Goal: Task Accomplishment & Management: Complete application form

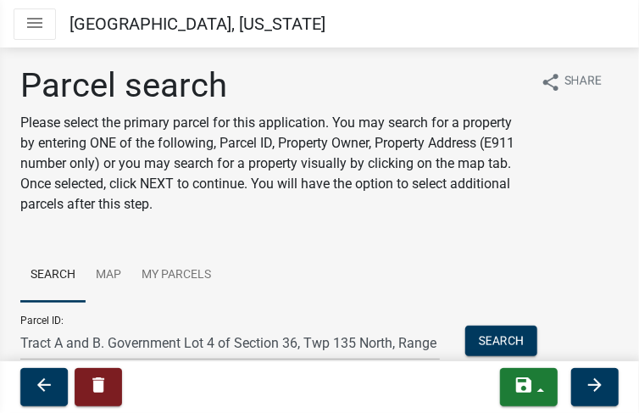
click at [625, 240] on div "Parcel search Please select the primary parcel for this application. You may se…" at bounding box center [319, 364] width 639 height 599
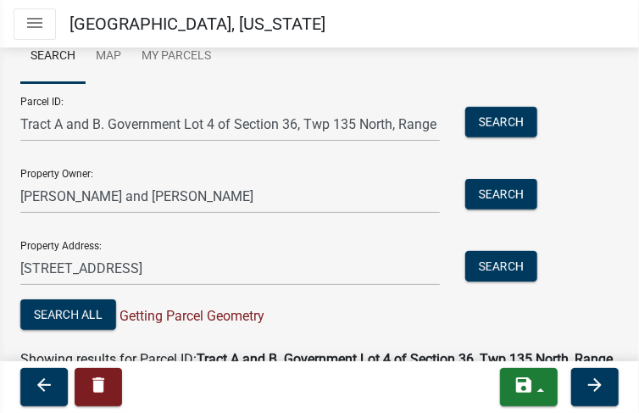
scroll to position [218, 0]
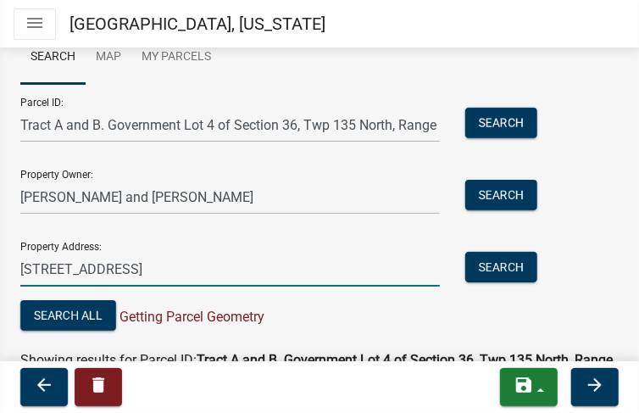
click at [270, 268] on input "[STREET_ADDRESS]" at bounding box center [230, 269] width 420 height 35
click at [269, 267] on input "[STREET_ADDRESS]" at bounding box center [230, 269] width 420 height 35
type input "4"
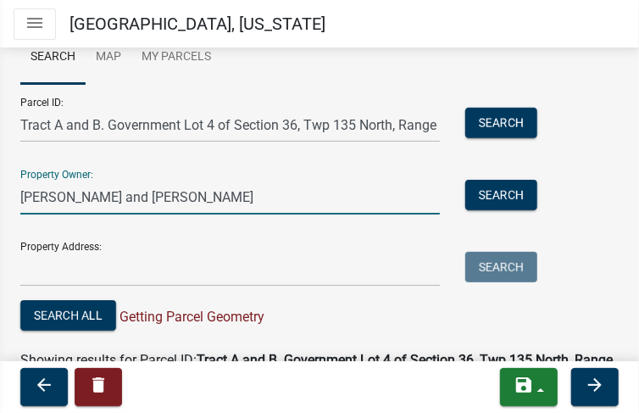
click at [170, 195] on input "[PERSON_NAME] and [PERSON_NAME]" at bounding box center [230, 197] width 420 height 35
click at [170, 194] on input "[PERSON_NAME] and [PERSON_NAME]" at bounding box center [230, 197] width 420 height 35
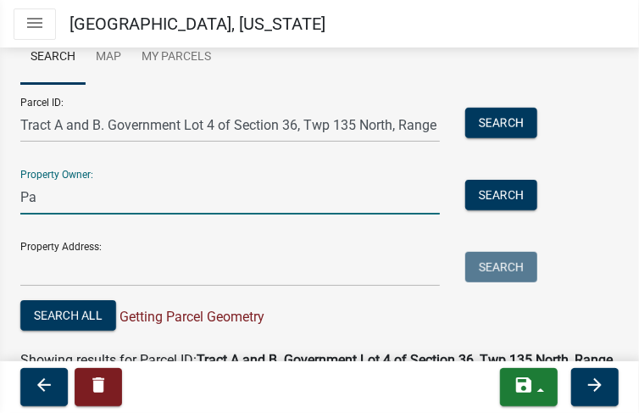
type input "P"
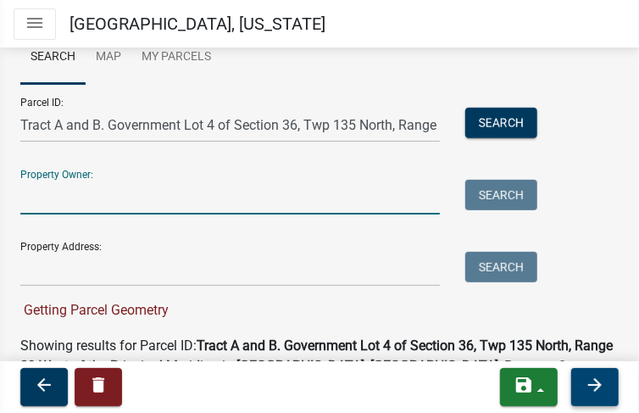
click at [609, 388] on button "arrow_forward" at bounding box center [594, 387] width 47 height 38
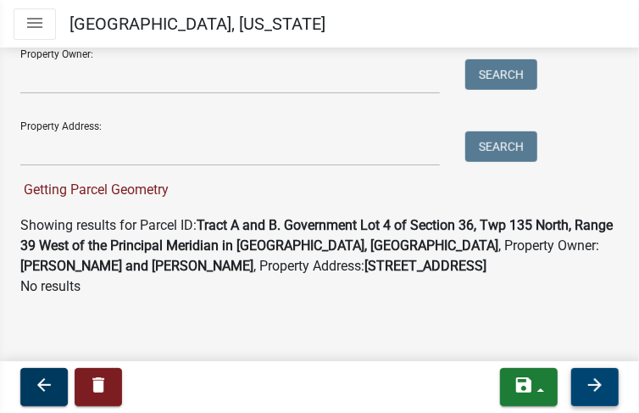
scroll to position [326, 0]
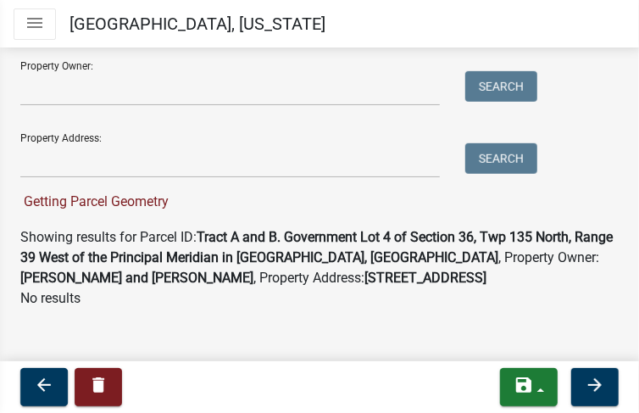
click at [133, 205] on span "Getting Parcel Geometry" at bounding box center [94, 201] width 148 height 16
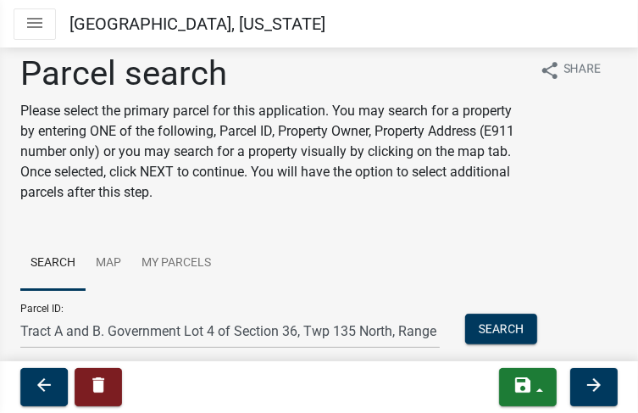
scroll to position [0, 0]
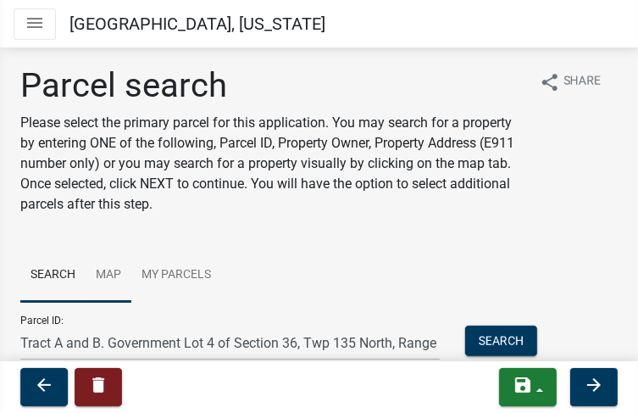
click at [109, 276] on link "Map" at bounding box center [109, 275] width 46 height 54
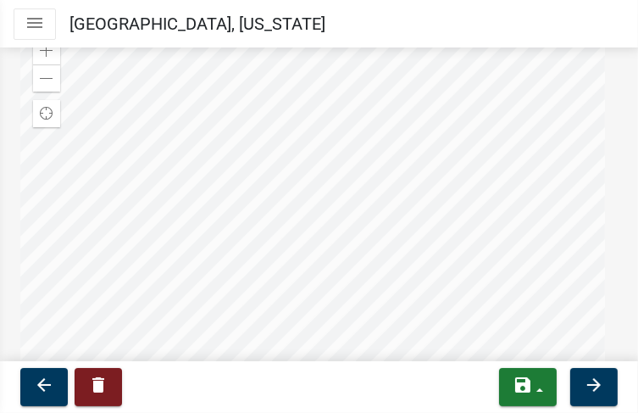
scroll to position [278, 0]
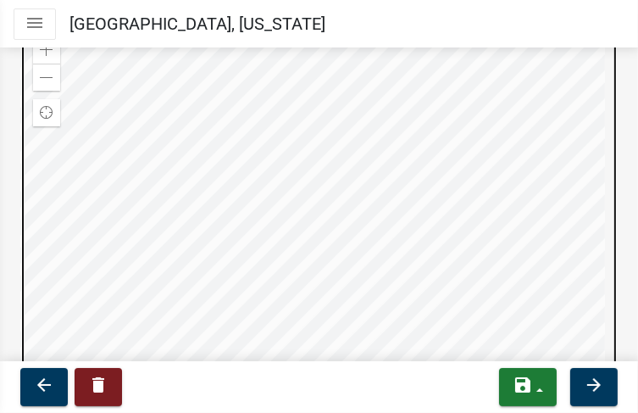
click at [318, 237] on div at bounding box center [319, 236] width 598 height 424
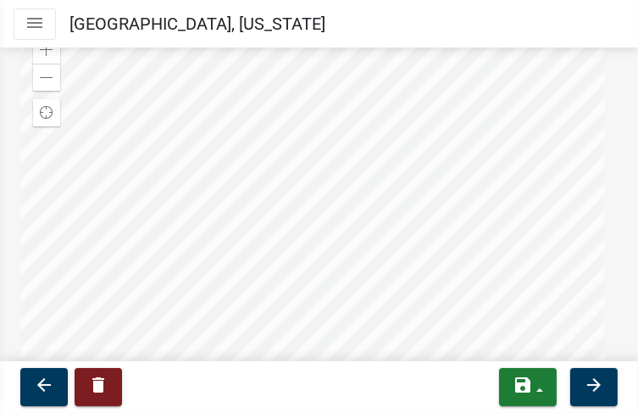
click at [46, 45] on nav "Toggle drawer menu [GEOGRAPHIC_DATA], [US_STATE]" at bounding box center [319, 23] width 638 height 47
click at [46, 46] on nav "Toggle drawer menu [GEOGRAPHIC_DATA], [US_STATE]" at bounding box center [319, 23] width 638 height 47
click at [46, 53] on span at bounding box center [47, 50] width 14 height 14
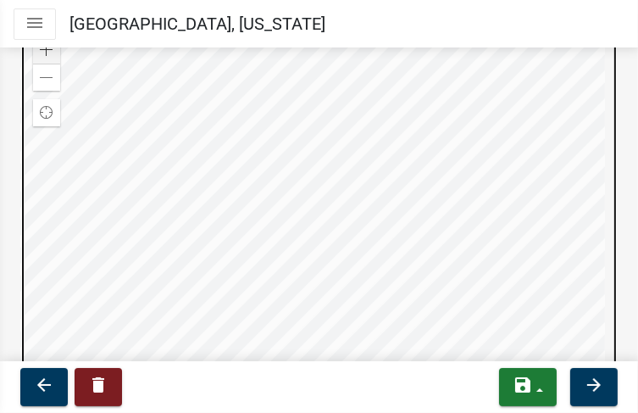
click at [551, 143] on div at bounding box center [319, 236] width 598 height 424
click at [564, 144] on div at bounding box center [319, 236] width 598 height 424
click at [560, 147] on div at bounding box center [319, 236] width 598 height 424
click at [559, 146] on div at bounding box center [319, 236] width 598 height 424
click at [567, 112] on div at bounding box center [319, 236] width 598 height 424
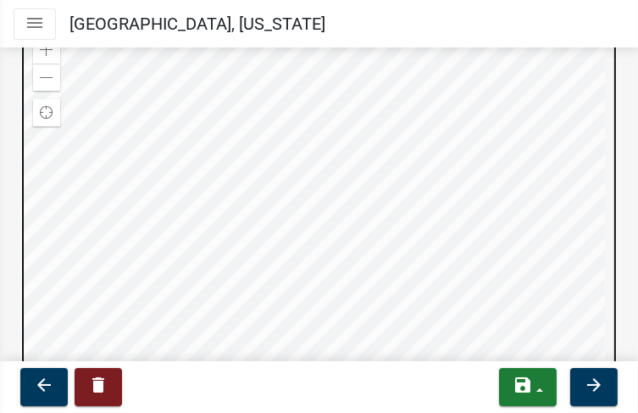
click at [553, 121] on div at bounding box center [319, 236] width 598 height 424
click at [461, 157] on div at bounding box center [319, 236] width 598 height 424
click at [541, 120] on div at bounding box center [319, 236] width 598 height 424
click at [354, 181] on div at bounding box center [319, 236] width 598 height 424
click at [308, 198] on div at bounding box center [319, 236] width 598 height 424
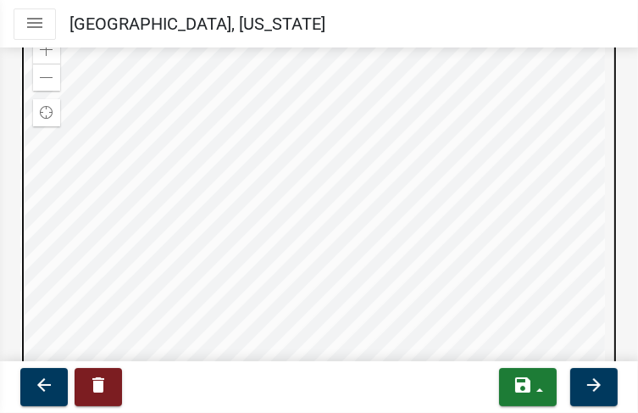
click at [305, 179] on div at bounding box center [319, 236] width 598 height 424
click at [268, 170] on div at bounding box center [319, 236] width 598 height 424
click at [309, 226] on div at bounding box center [319, 236] width 598 height 424
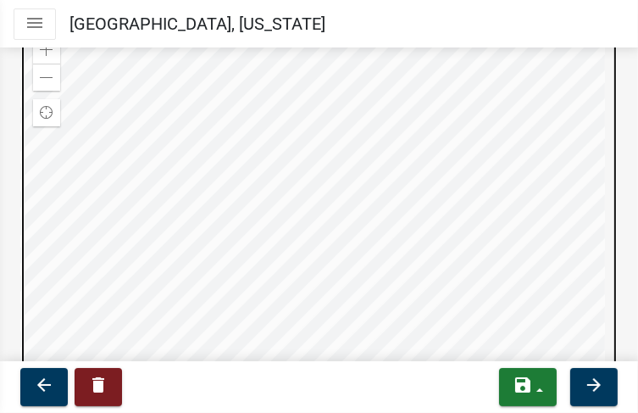
click at [309, 226] on div at bounding box center [319, 236] width 598 height 424
click at [292, 253] on div at bounding box center [319, 236] width 598 height 424
click at [294, 249] on div at bounding box center [319, 236] width 598 height 424
click at [294, 248] on div at bounding box center [319, 236] width 598 height 424
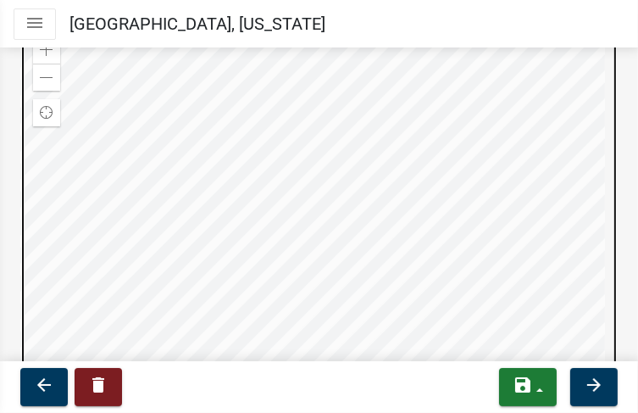
click at [294, 248] on div at bounding box center [319, 236] width 598 height 424
click at [290, 245] on div at bounding box center [319, 236] width 598 height 424
click at [278, 235] on div at bounding box center [319, 236] width 598 height 424
click at [292, 244] on div at bounding box center [319, 236] width 598 height 424
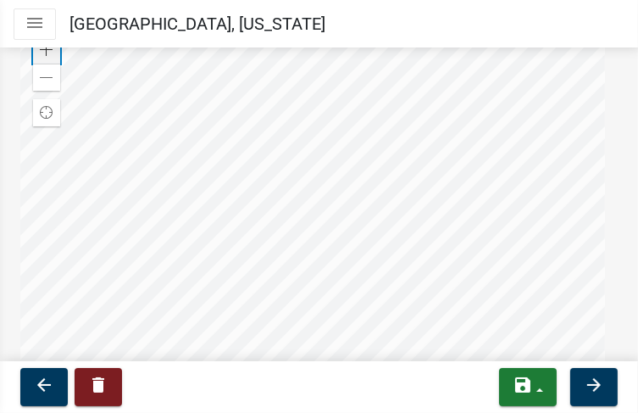
click at [50, 51] on span at bounding box center [47, 50] width 14 height 14
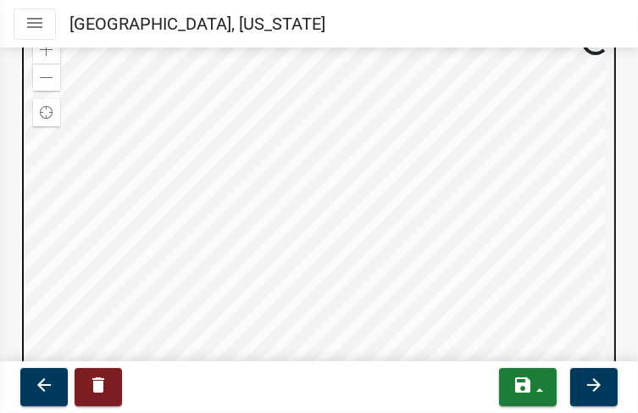
click at [256, 248] on div at bounding box center [319, 236] width 598 height 424
click at [259, 188] on div at bounding box center [319, 236] width 598 height 424
click at [250, 206] on div at bounding box center [319, 236] width 598 height 424
click at [271, 133] on div at bounding box center [319, 236] width 598 height 424
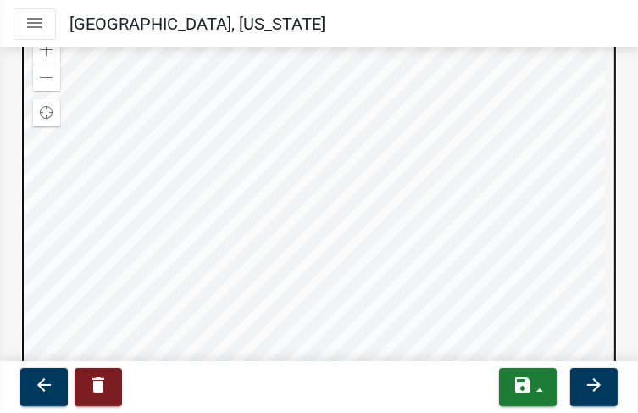
click at [295, 154] on div at bounding box center [319, 236] width 598 height 424
click at [358, 158] on div at bounding box center [319, 236] width 598 height 424
click at [526, 170] on div at bounding box center [319, 236] width 598 height 424
click at [535, 181] on div at bounding box center [319, 236] width 598 height 424
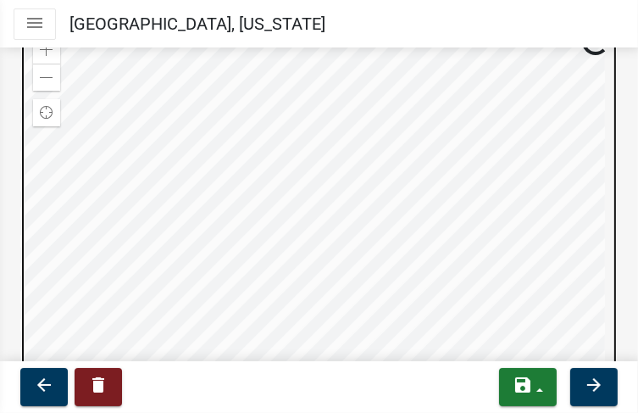
click at [513, 182] on div at bounding box center [319, 236] width 598 height 424
click at [316, 162] on div at bounding box center [319, 236] width 598 height 424
click at [312, 162] on div at bounding box center [319, 236] width 598 height 424
click at [292, 162] on div at bounding box center [319, 236] width 598 height 424
click at [518, 132] on div at bounding box center [319, 236] width 598 height 424
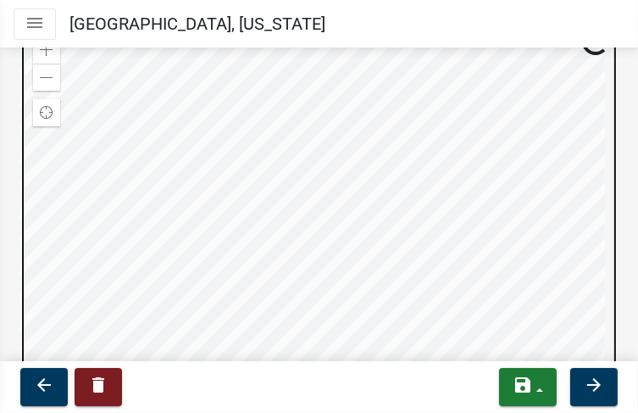
click at [454, 148] on div at bounding box center [319, 236] width 598 height 424
click at [270, 144] on div at bounding box center [319, 236] width 598 height 424
click at [264, 144] on div at bounding box center [319, 236] width 598 height 424
click at [244, 146] on div at bounding box center [319, 236] width 598 height 424
click at [242, 147] on div at bounding box center [319, 236] width 598 height 424
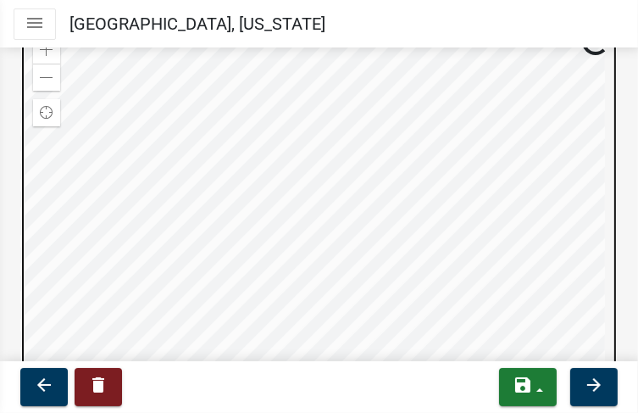
click at [236, 147] on div at bounding box center [319, 236] width 598 height 424
click at [236, 148] on div at bounding box center [319, 236] width 598 height 424
click at [412, 100] on div at bounding box center [319, 236] width 598 height 424
click at [412, 125] on div at bounding box center [319, 236] width 598 height 424
click at [412, 126] on div at bounding box center [319, 236] width 598 height 424
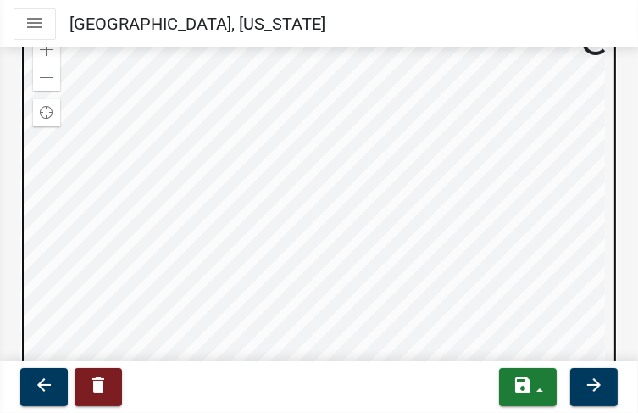
click at [412, 126] on div at bounding box center [319, 236] width 598 height 424
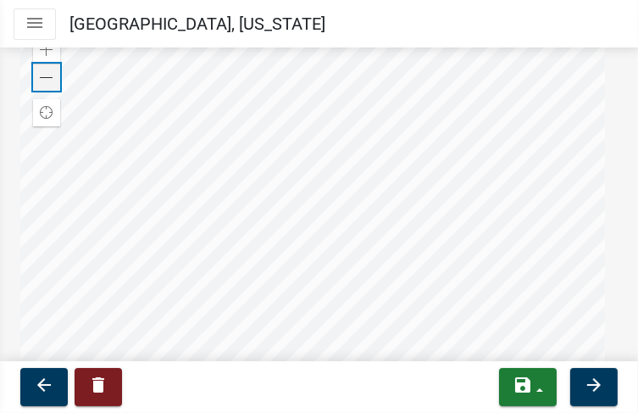
click at [53, 79] on div "Zoom out" at bounding box center [46, 77] width 27 height 27
click at [53, 77] on div "Zoom out" at bounding box center [46, 77] width 27 height 27
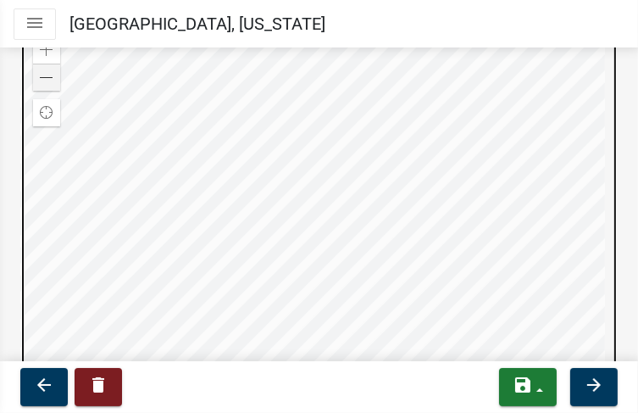
click at [320, 243] on div at bounding box center [319, 236] width 598 height 424
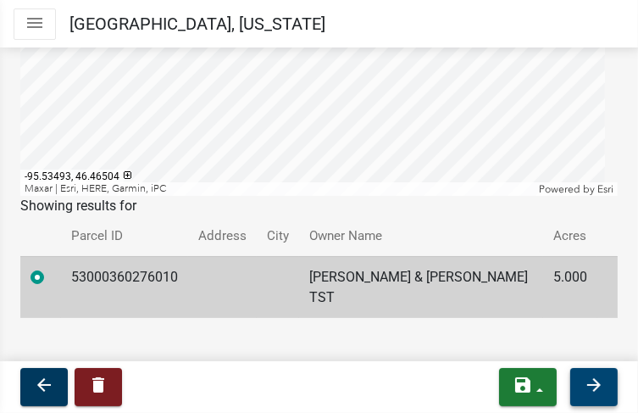
click at [598, 382] on icon "arrow_forward" at bounding box center [594, 385] width 20 height 20
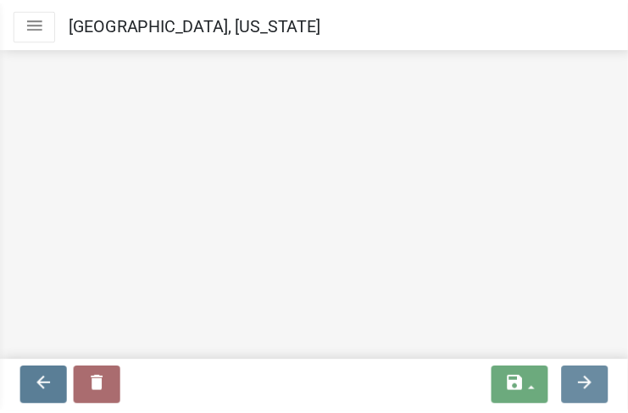
scroll to position [0, 0]
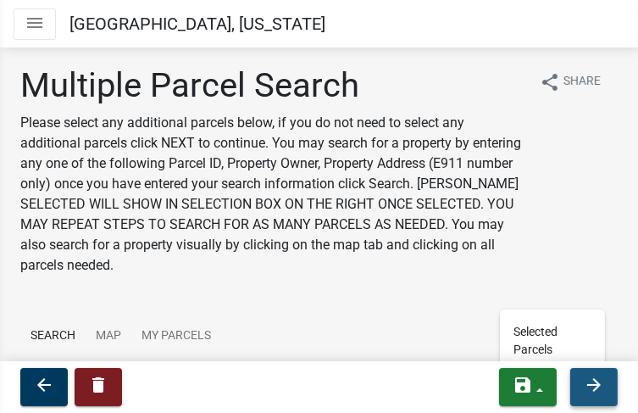
click at [600, 385] on icon "arrow_forward" at bounding box center [594, 385] width 20 height 20
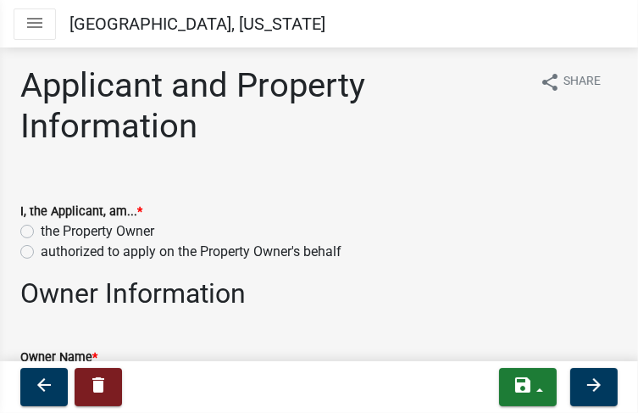
click at [41, 230] on label "the Property Owner" at bounding box center [98, 231] width 114 height 20
click at [41, 230] on input "the Property Owner" at bounding box center [46, 226] width 11 height 11
radio input "true"
drag, startPoint x: 28, startPoint y: 230, endPoint x: 14, endPoint y: 235, distance: 14.5
click at [19, 232] on div "I, the Applicant, am... * the Property Owner authorized to apply on the Propert…" at bounding box center [319, 221] width 623 height 81
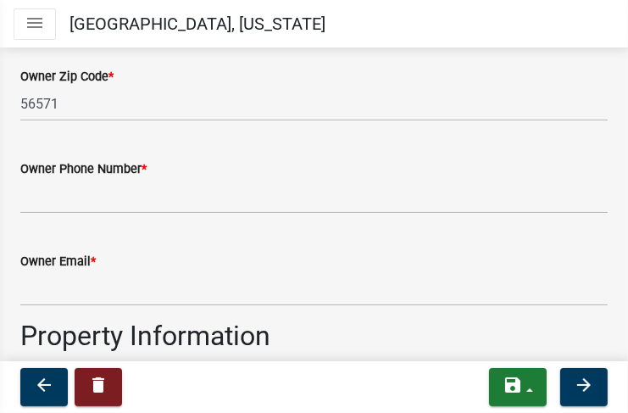
scroll to position [655, 0]
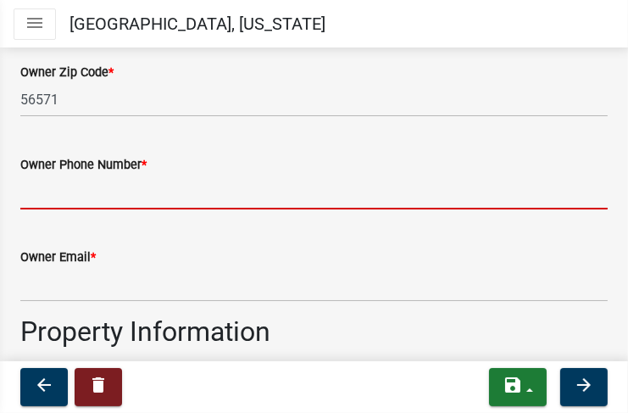
click at [89, 185] on input "Owner Phone Number *" at bounding box center [314, 192] width 588 height 35
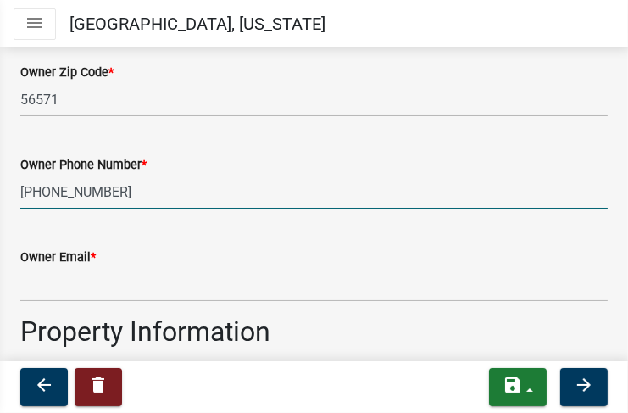
type input "[PHONE_NUMBER]"
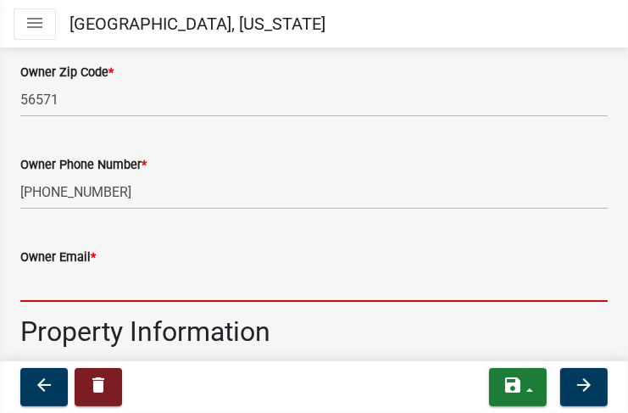
click at [59, 274] on input "Owner Email *" at bounding box center [314, 284] width 588 height 35
click at [61, 270] on input "Owner Email *" at bounding box center [314, 284] width 588 height 35
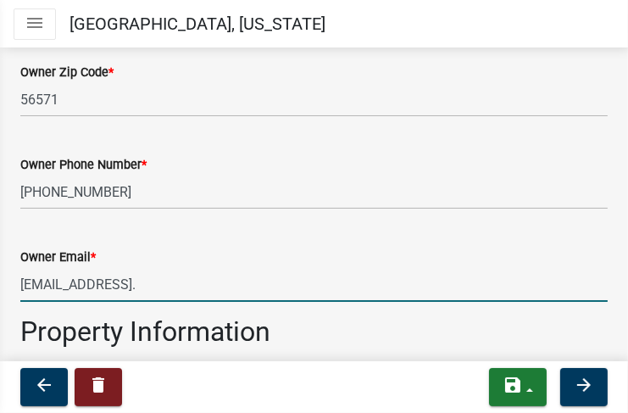
click at [122, 278] on input "[EMAIL_ADDRESS]." at bounding box center [314, 284] width 588 height 35
click at [146, 282] on input "[EMAIL_ADDRESS]." at bounding box center [314, 284] width 588 height 35
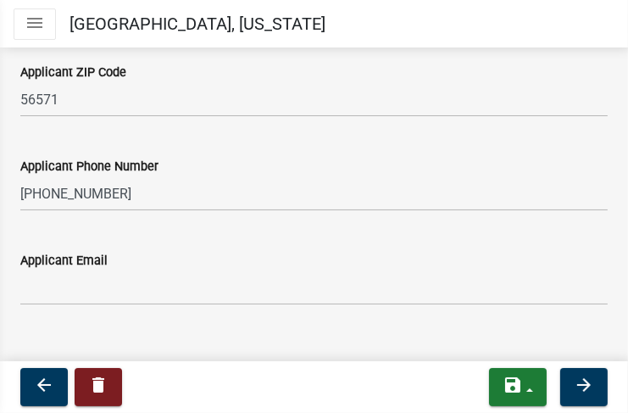
scroll to position [1865, 0]
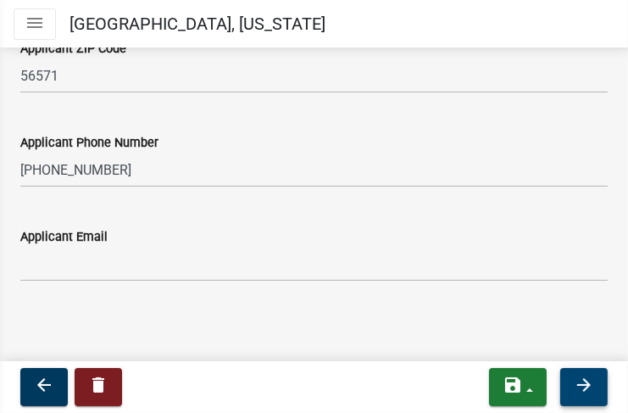
type input "[EMAIL_ADDRESS][DOMAIN_NAME]"
click at [588, 392] on icon "arrow_forward" at bounding box center [584, 385] width 20 height 20
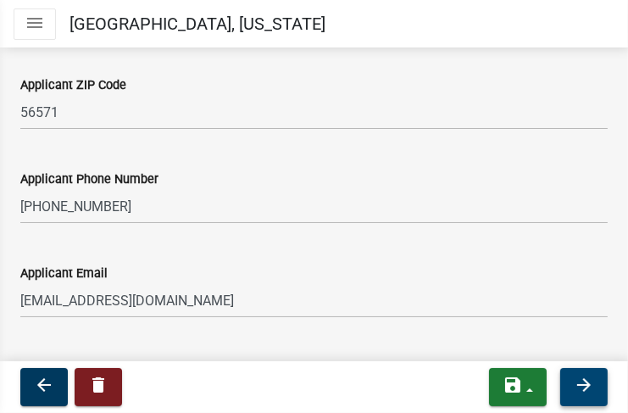
scroll to position [1899, 0]
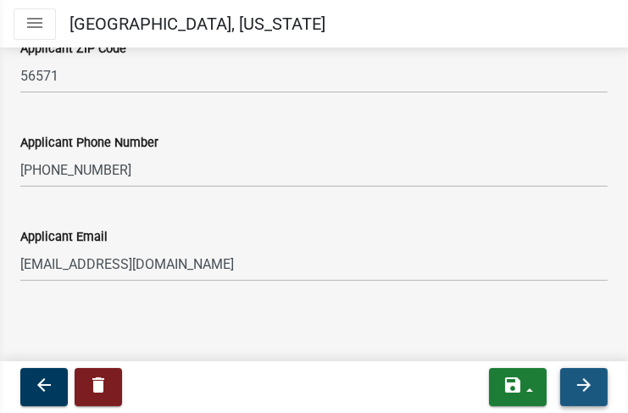
click at [583, 386] on icon "arrow_forward" at bounding box center [584, 385] width 20 height 20
click at [585, 385] on icon "arrow_forward" at bounding box center [584, 385] width 20 height 20
click at [588, 382] on icon "arrow_forward" at bounding box center [584, 385] width 20 height 20
click at [585, 382] on icon "arrow_forward" at bounding box center [584, 385] width 20 height 20
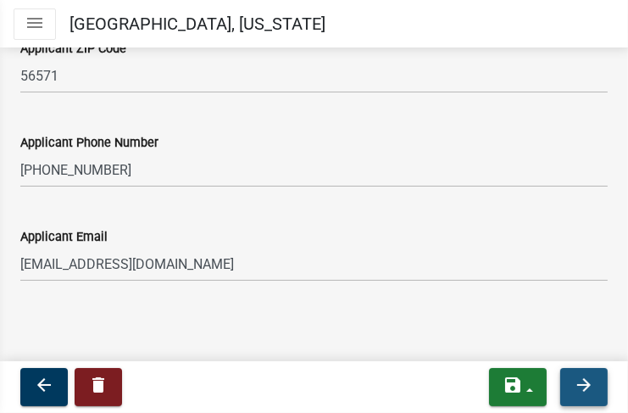
click at [588, 387] on icon "arrow_forward" at bounding box center [584, 385] width 20 height 20
click at [585, 390] on icon "arrow_forward" at bounding box center [584, 385] width 20 height 20
click at [587, 392] on icon "arrow_forward" at bounding box center [584, 385] width 20 height 20
click at [587, 397] on button "arrow_forward" at bounding box center [583, 387] width 47 height 38
click at [587, 398] on button "arrow_forward" at bounding box center [583, 387] width 47 height 38
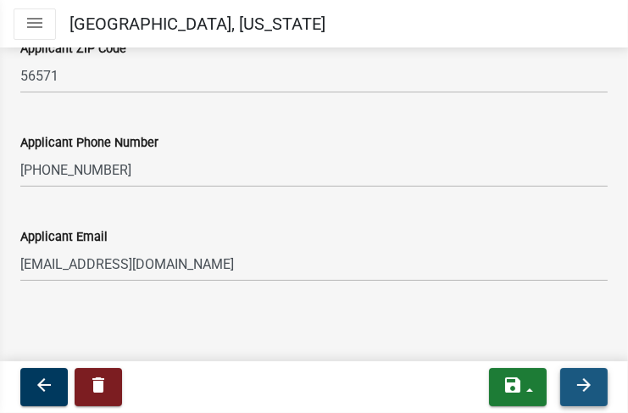
click at [585, 383] on icon "arrow_forward" at bounding box center [584, 385] width 20 height 20
click at [585, 385] on icon "arrow_forward" at bounding box center [584, 385] width 20 height 20
click at [586, 381] on icon "arrow_forward" at bounding box center [584, 385] width 20 height 20
click at [585, 383] on icon "arrow_forward" at bounding box center [584, 385] width 20 height 20
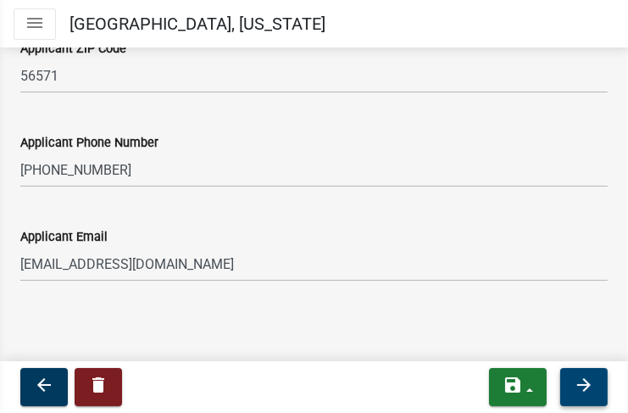
click at [584, 382] on icon "arrow_forward" at bounding box center [584, 385] width 20 height 20
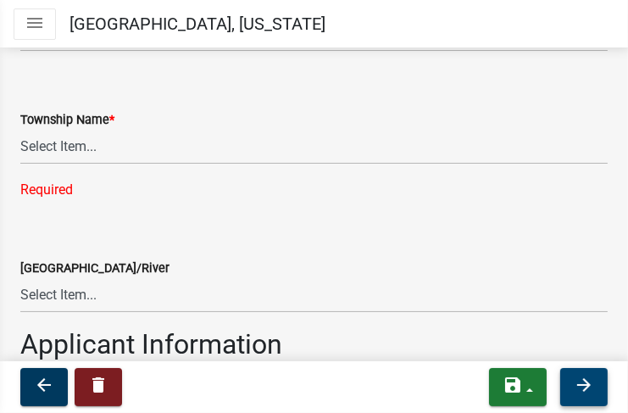
scroll to position [1119, 0]
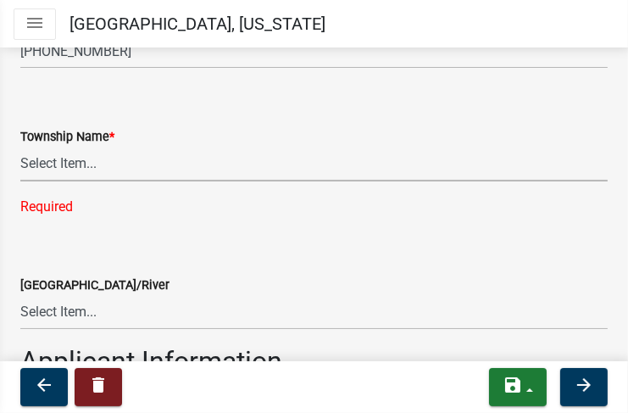
click at [71, 162] on select "Select Item... [GEOGRAPHIC_DATA] [GEOGRAPHIC_DATA] [GEOGRAPHIC_DATA] [GEOGRAPHI…" at bounding box center [314, 164] width 588 height 35
click at [95, 134] on label "Township Name *" at bounding box center [67, 137] width 94 height 12
click at [95, 147] on select "Select Item... [GEOGRAPHIC_DATA] [GEOGRAPHIC_DATA] [GEOGRAPHIC_DATA] [GEOGRAPHI…" at bounding box center [314, 164] width 588 height 35
click at [95, 134] on label "Township Name *" at bounding box center [67, 137] width 94 height 12
click at [95, 147] on select "Select Item... [GEOGRAPHIC_DATA] [GEOGRAPHIC_DATA] [GEOGRAPHIC_DATA] [GEOGRAPHI…" at bounding box center [314, 164] width 588 height 35
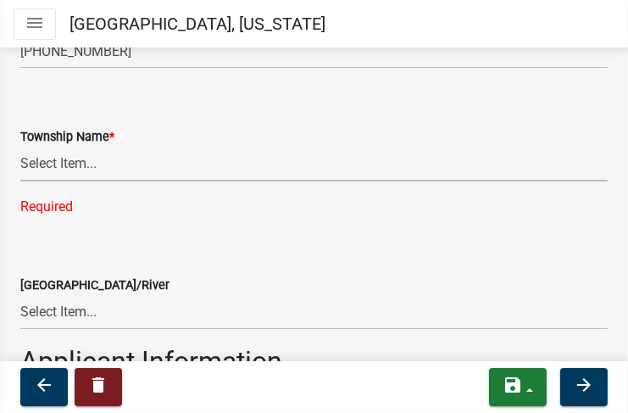
click at [95, 135] on label "Township Name *" at bounding box center [67, 137] width 94 height 12
click at [95, 147] on select "Select Item... [GEOGRAPHIC_DATA] [GEOGRAPHIC_DATA] [GEOGRAPHIC_DATA] [GEOGRAPHI…" at bounding box center [314, 164] width 588 height 35
click at [95, 135] on label "Township Name *" at bounding box center [67, 137] width 94 height 12
click at [95, 147] on select "Select Item... [GEOGRAPHIC_DATA] [GEOGRAPHIC_DATA] [GEOGRAPHIC_DATA] [GEOGRAPHI…" at bounding box center [314, 164] width 588 height 35
click at [68, 164] on select "Select Item... [GEOGRAPHIC_DATA] [GEOGRAPHIC_DATA] [GEOGRAPHIC_DATA] [GEOGRAPHI…" at bounding box center [314, 164] width 588 height 35
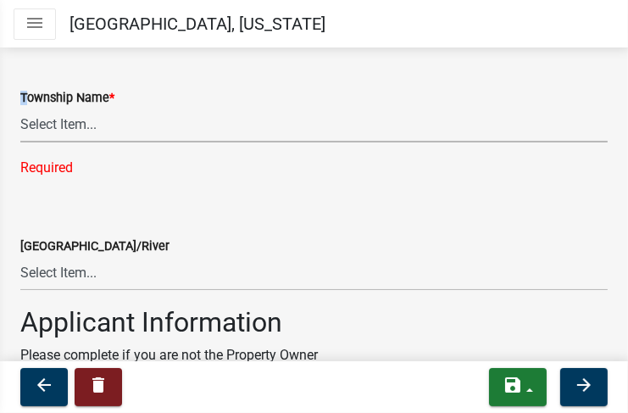
scroll to position [1187, 0]
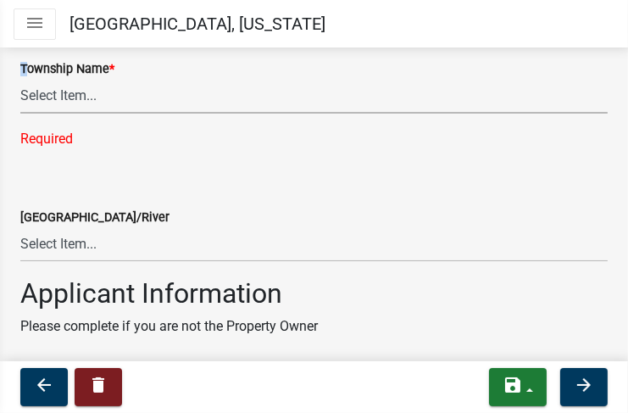
click at [73, 96] on select "Select Item... [GEOGRAPHIC_DATA] [GEOGRAPHIC_DATA] [GEOGRAPHIC_DATA] [GEOGRAPHI…" at bounding box center [314, 96] width 588 height 35
click at [73, 97] on select "Select Item... [GEOGRAPHIC_DATA] [GEOGRAPHIC_DATA] [GEOGRAPHIC_DATA] [GEOGRAPHI…" at bounding box center [314, 96] width 588 height 35
click at [20, 79] on select "Select Item... [GEOGRAPHIC_DATA] [GEOGRAPHIC_DATA] [GEOGRAPHIC_DATA] [GEOGRAPHI…" at bounding box center [314, 96] width 588 height 35
select select "99458c24-523e-4541-820c-50d0f06d664c"
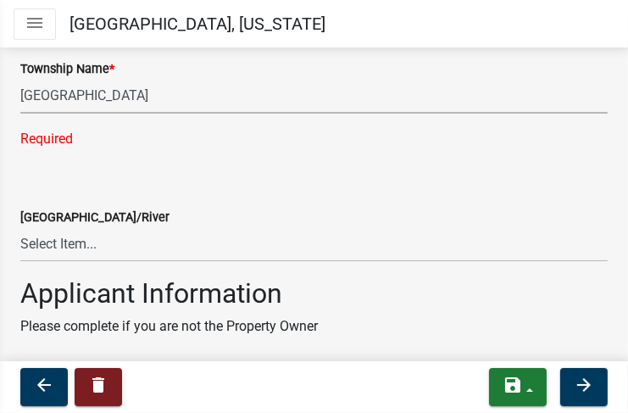
click at [94, 379] on label "Applicant Name" at bounding box center [64, 385] width 89 height 12
click at [94, 394] on input "[PERSON_NAME] & [PERSON_NAME] TST" at bounding box center [314, 411] width 588 height 35
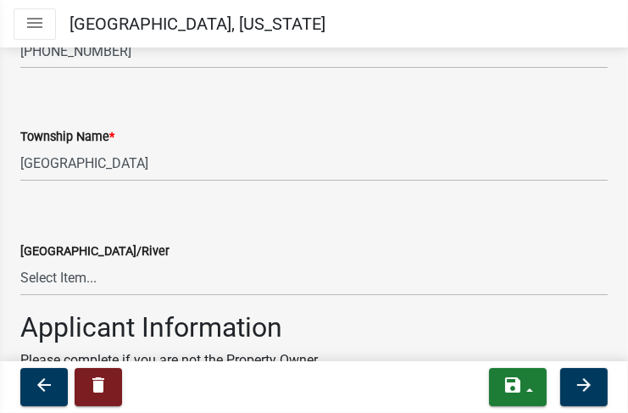
scroll to position [1119, 0]
click at [75, 274] on select "Select Item... None [PERSON_NAME] 56-031 [PERSON_NAME] 56-118 [PERSON_NAME] 56-…" at bounding box center [314, 278] width 588 height 35
click at [75, 276] on select "Select Item... None [PERSON_NAME] 56-031 [PERSON_NAME] 56-118 [PERSON_NAME] 56-…" at bounding box center [314, 278] width 588 height 35
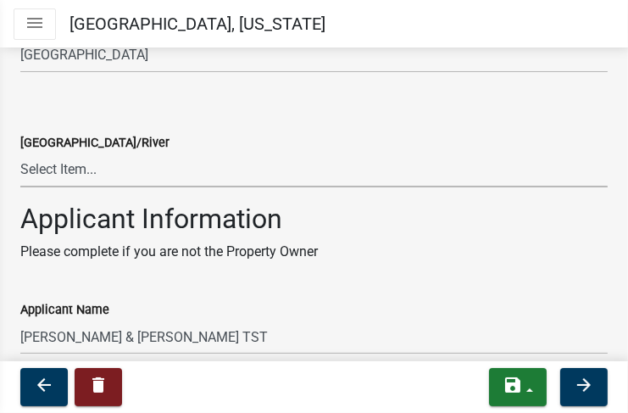
scroll to position [1224, 0]
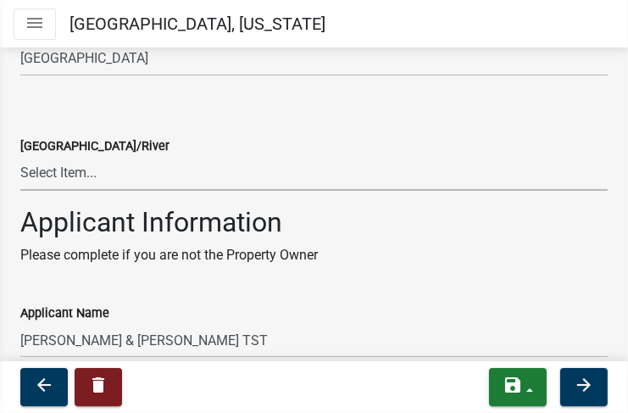
click at [56, 177] on select "Select Item... None [PERSON_NAME] 56-031 [PERSON_NAME] 56-118 [PERSON_NAME] 56-…" at bounding box center [314, 173] width 588 height 35
click at [56, 178] on select "Select Item... None [PERSON_NAME] 56-031 [PERSON_NAME] 56-118 [PERSON_NAME] 56-…" at bounding box center [314, 173] width 588 height 35
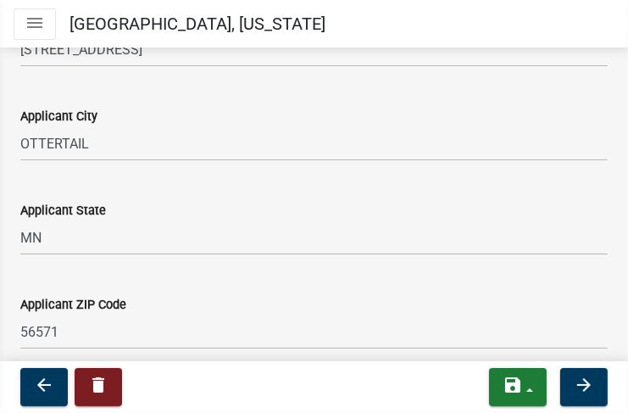
scroll to position [1625, 0]
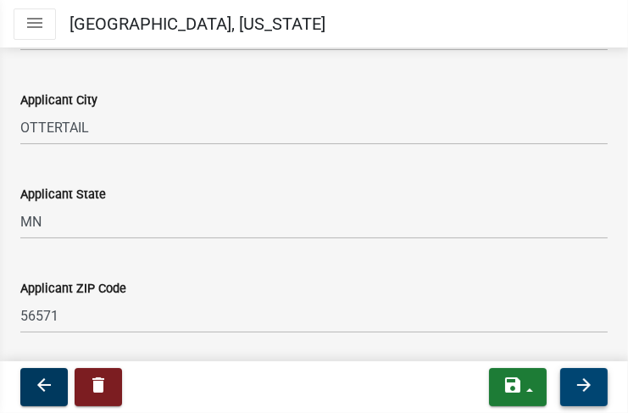
click at [588, 385] on icon "arrow_forward" at bounding box center [584, 385] width 20 height 20
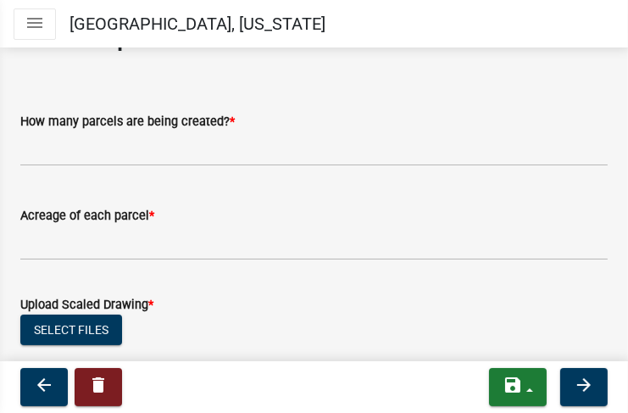
scroll to position [94, 0]
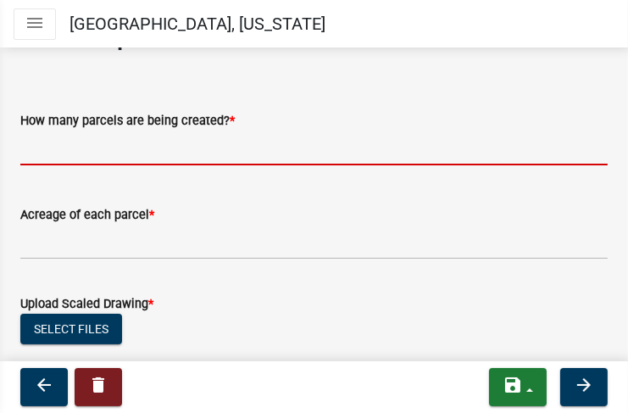
click at [86, 141] on input "text" at bounding box center [314, 148] width 588 height 35
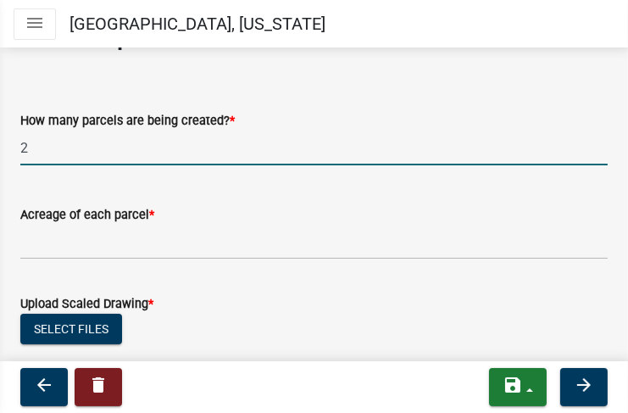
type input "2"
click at [73, 247] on input "Acreage of each parcel *" at bounding box center [314, 242] width 588 height 35
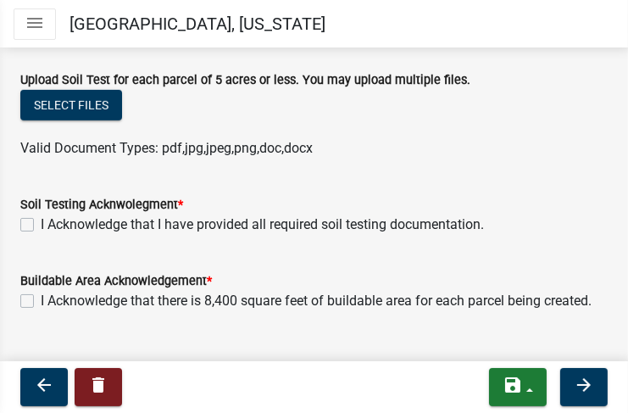
scroll to position [637, 0]
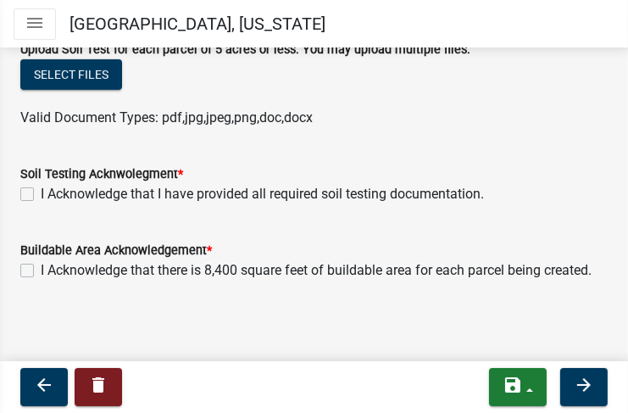
type input "2.50 acres"
click at [41, 265] on label "I Acknowledge that there is 8,400 square feet of buildable area for each parcel…" at bounding box center [316, 270] width 551 height 20
click at [41, 265] on input "I Acknowledge that there is 8,400 square feet of buildable area for each parcel…" at bounding box center [46, 265] width 11 height 11
click at [41, 265] on label "I Acknowledge that there is 8,400 square feet of buildable area for each parcel…" at bounding box center [316, 270] width 551 height 20
click at [41, 265] on input "I Acknowledge that there is 8,400 square feet of buildable area for each parcel…" at bounding box center [46, 265] width 11 height 11
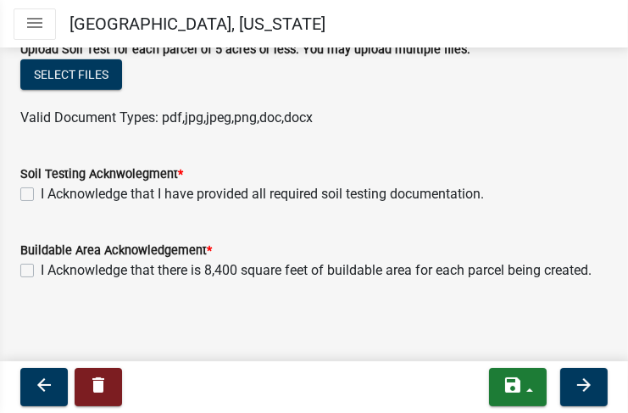
checkbox input "false"
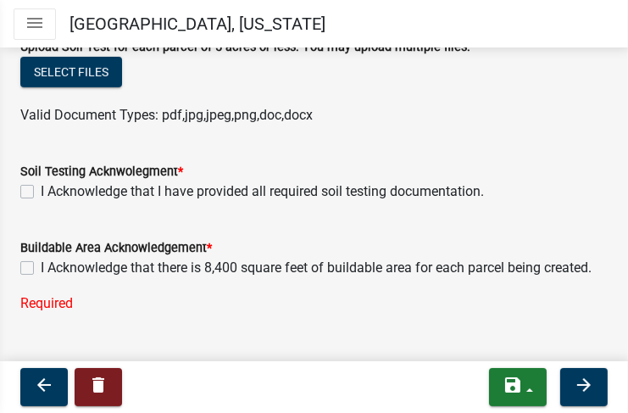
scroll to position [592, 0]
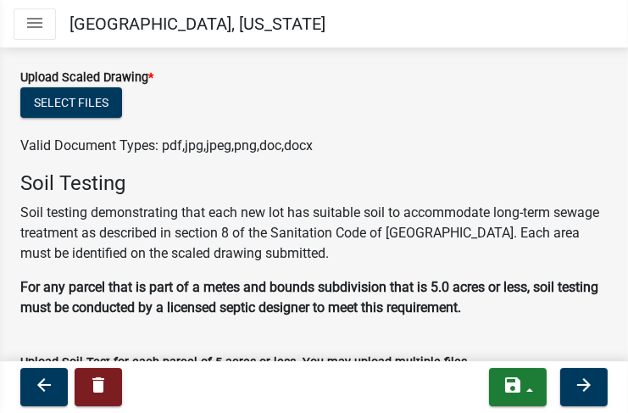
scroll to position [287, 0]
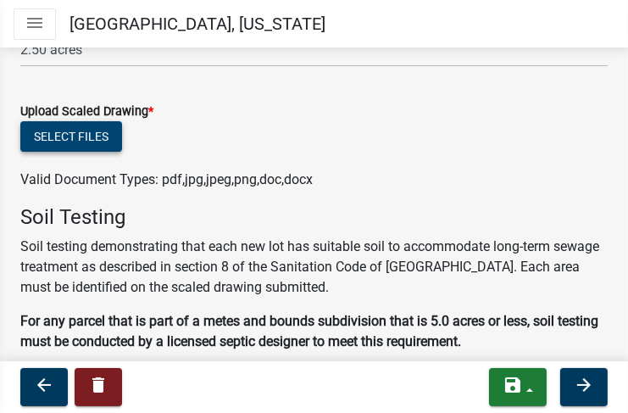
click at [97, 134] on button "Select files" at bounding box center [71, 136] width 102 height 31
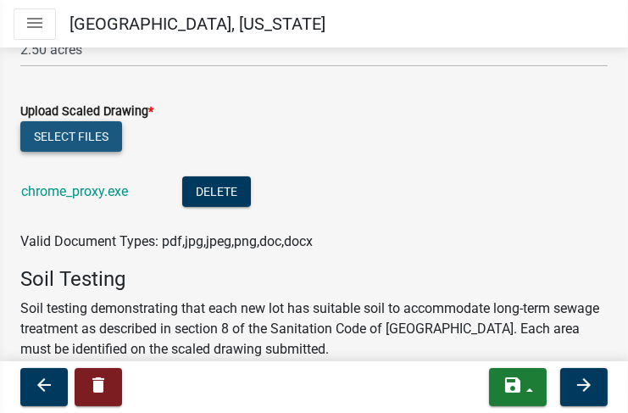
click at [55, 133] on button "Select files" at bounding box center [71, 136] width 102 height 31
click at [71, 133] on button "Select files" at bounding box center [71, 136] width 102 height 31
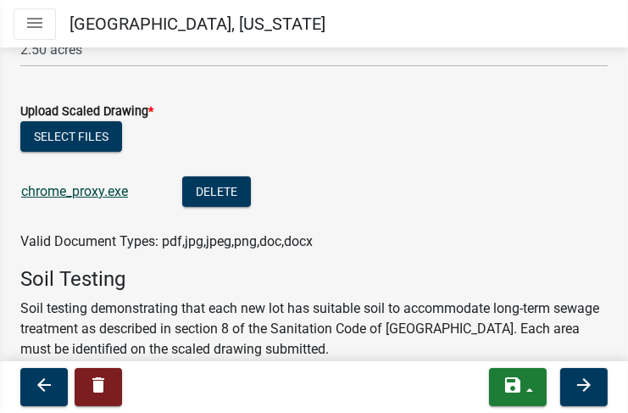
click at [89, 186] on link "chrome_proxy.exe" at bounding box center [74, 191] width 107 height 16
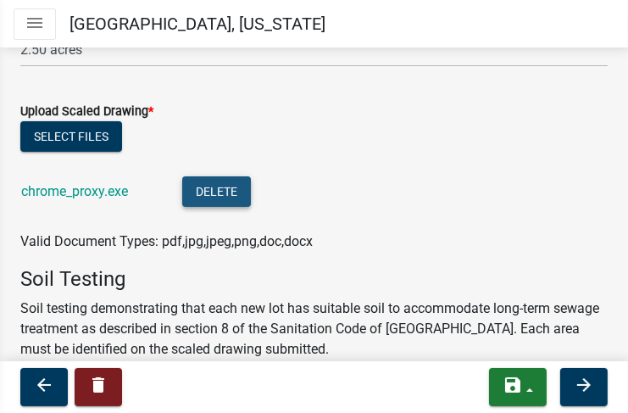
click at [227, 189] on button "Delete" at bounding box center [216, 191] width 69 height 31
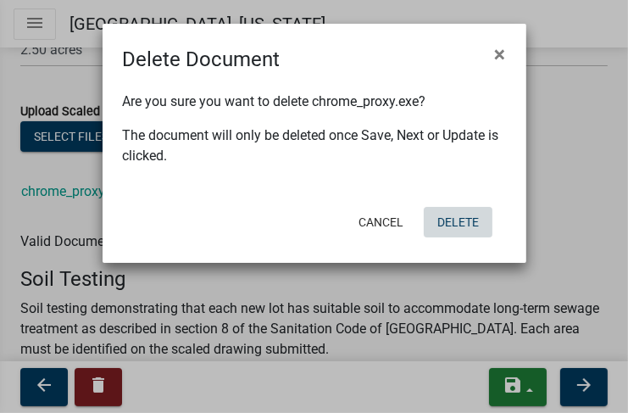
click at [448, 221] on button "Delete" at bounding box center [458, 222] width 69 height 31
click at [445, 221] on button "Delete" at bounding box center [458, 222] width 69 height 31
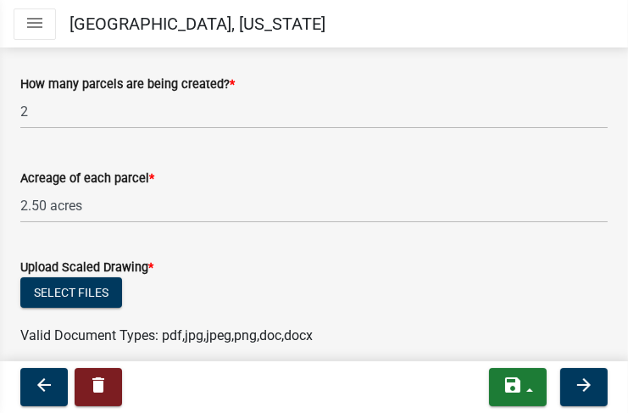
scroll to position [119, 0]
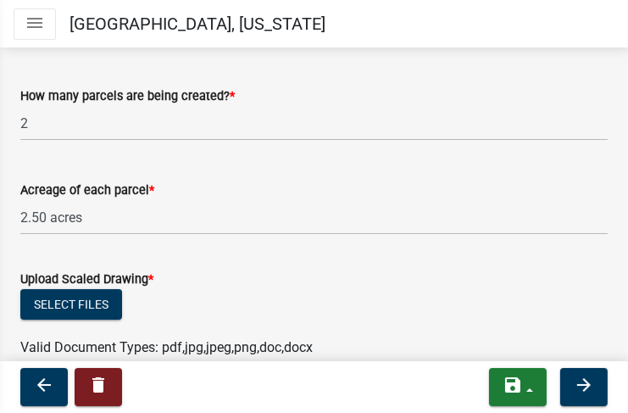
click at [611, 114] on div "Subdivision Information and Soil Test Upload share Share How many parcels are b…" at bounding box center [314, 403] width 628 height 913
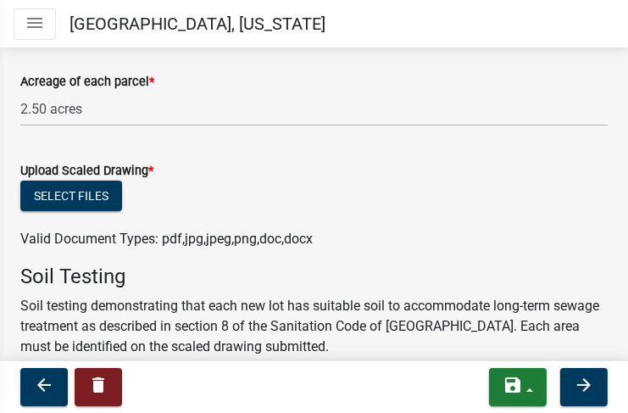
scroll to position [221, 0]
